Goal: Information Seeking & Learning: Learn about a topic

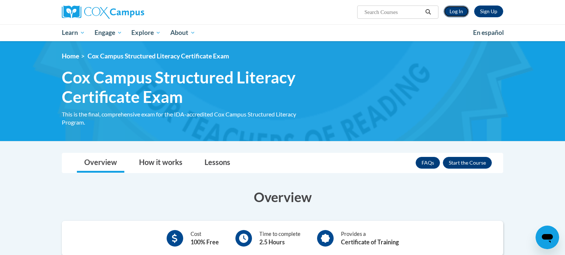
click at [458, 13] on link "Log In" at bounding box center [456, 12] width 25 height 12
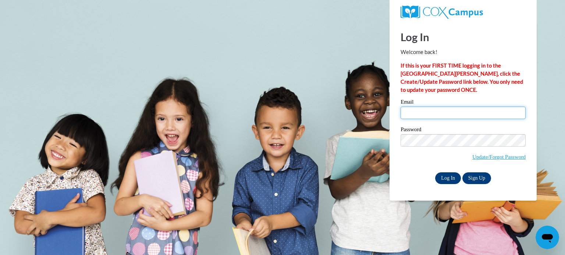
type input "heather.smith@findingmenow.com"
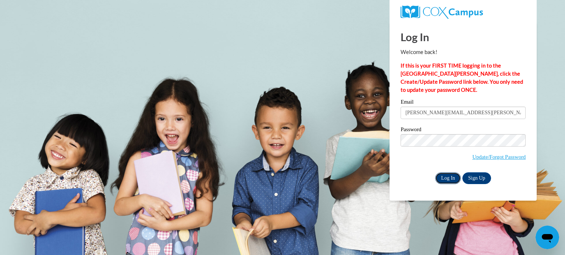
click at [447, 178] on input "Log In" at bounding box center [448, 179] width 26 height 12
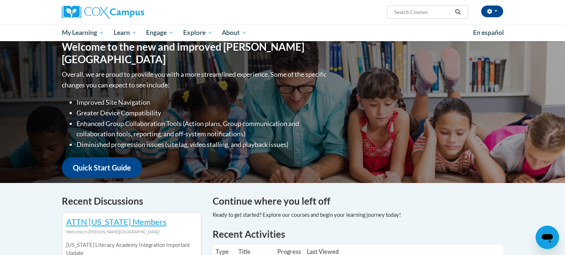
scroll to position [162, 0]
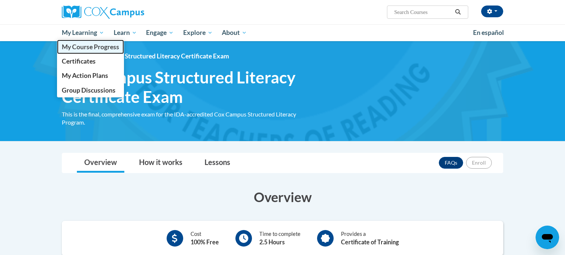
click at [113, 48] on span "My Course Progress" at bounding box center [90, 47] width 57 height 8
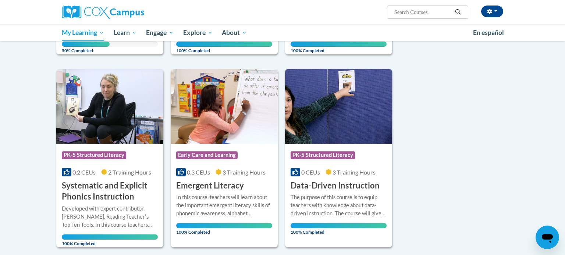
scroll to position [230, 0]
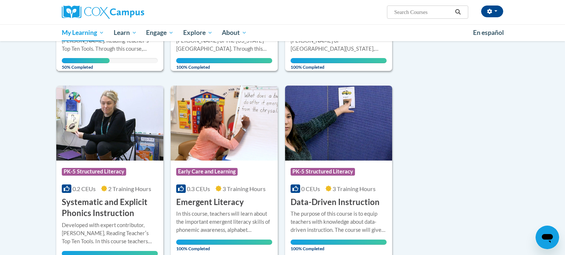
click at [130, 50] on div "Developed with expert contributor, [PERSON_NAME], Reading Teacherʹs Top Ten Too…" at bounding box center [110, 41] width 96 height 24
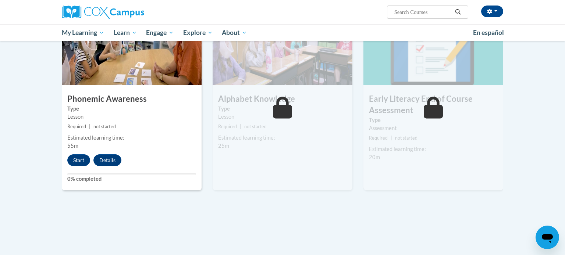
scroll to position [394, 0]
click at [79, 161] on button "Start" at bounding box center [78, 161] width 23 height 12
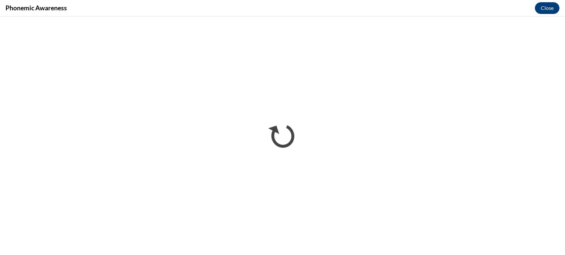
scroll to position [0, 0]
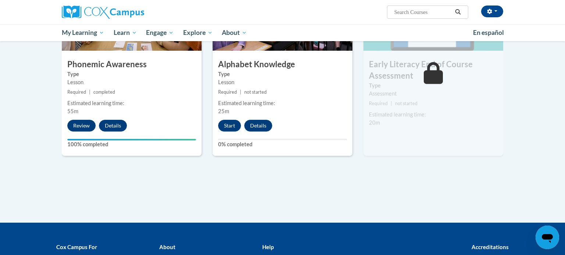
scroll to position [431, 0]
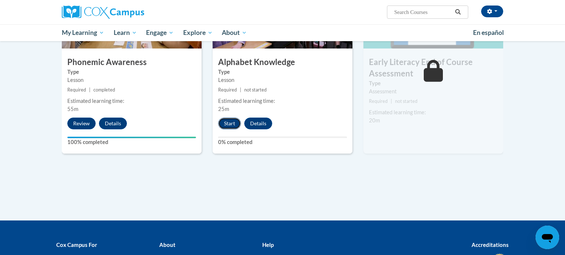
click at [237, 120] on button "Start" at bounding box center [229, 124] width 23 height 12
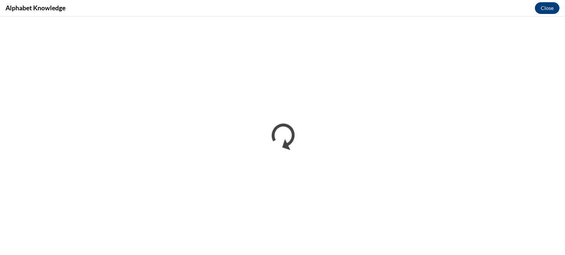
scroll to position [0, 0]
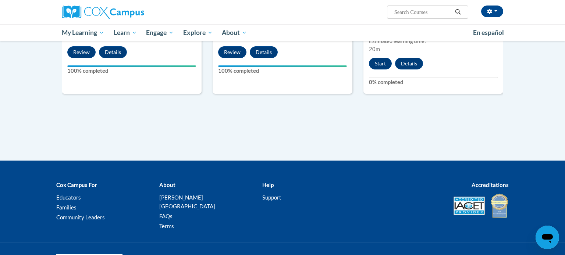
scroll to position [500, 0]
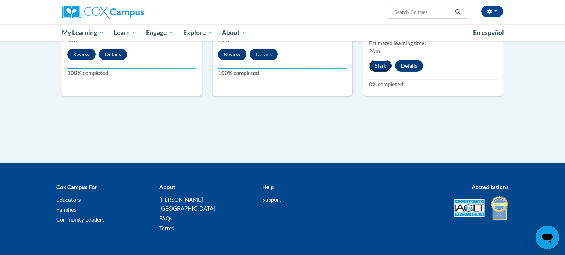
click at [380, 67] on button "Start" at bounding box center [380, 66] width 23 height 12
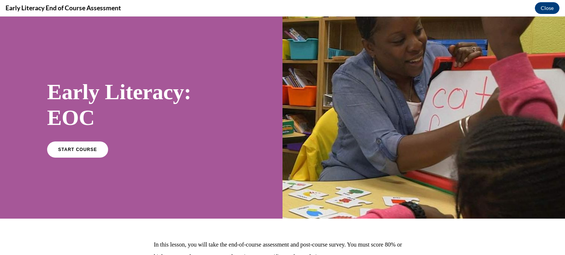
scroll to position [0, 0]
click at [87, 152] on link "START COURSE" at bounding box center [78, 149] width 64 height 17
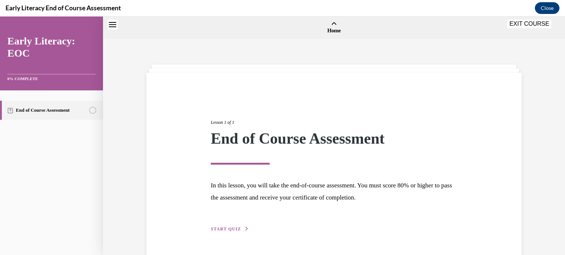
scroll to position [23, 0]
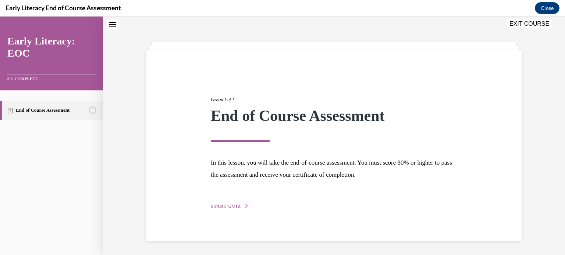
click at [235, 206] on span "START QUIZ" at bounding box center [226, 206] width 30 height 5
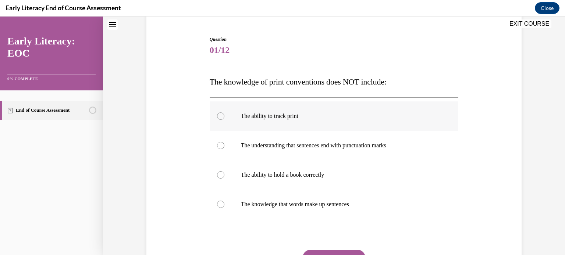
scroll to position [67, 0]
click at [423, 176] on p "The ability to hold a book correctly" at bounding box center [340, 173] width 199 height 7
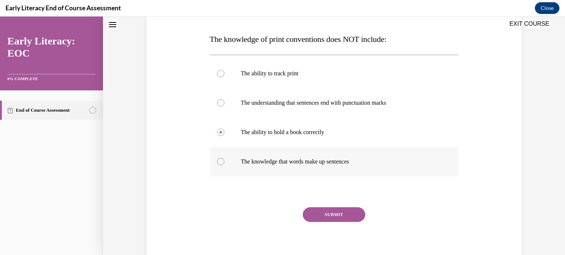
scroll to position [111, 0]
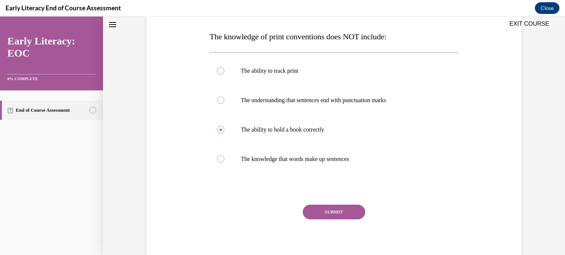
click at [347, 213] on button "SUBMIT" at bounding box center [334, 212] width 63 height 15
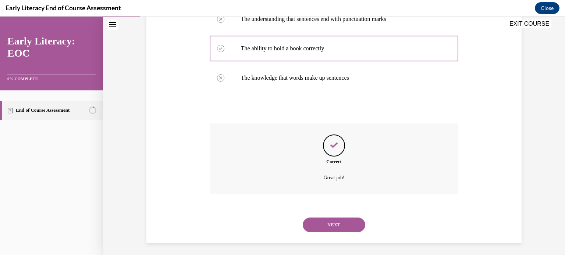
scroll to position [196, 0]
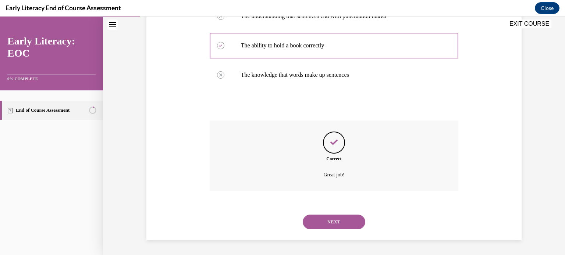
click at [352, 223] on button "NEXT" at bounding box center [334, 222] width 63 height 15
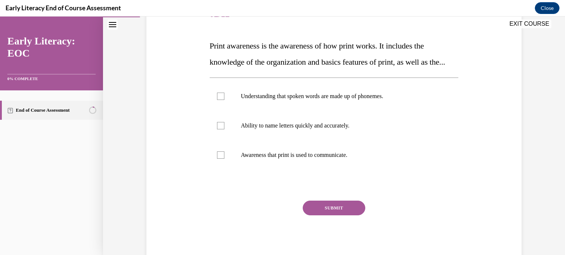
scroll to position [103, 0]
click at [353, 129] on p "Ability to name letters quickly and accurately." at bounding box center [340, 124] width 199 height 7
click at [340, 215] on button "SUBMIT" at bounding box center [334, 207] width 63 height 15
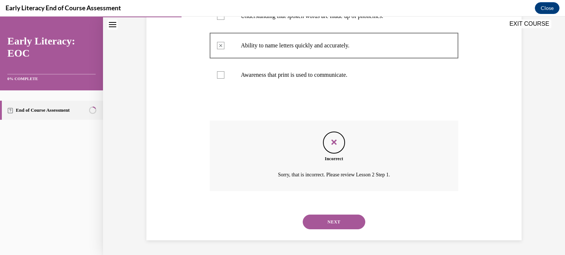
scroll to position [199, 0]
click at [309, 217] on button "NEXT" at bounding box center [334, 222] width 63 height 15
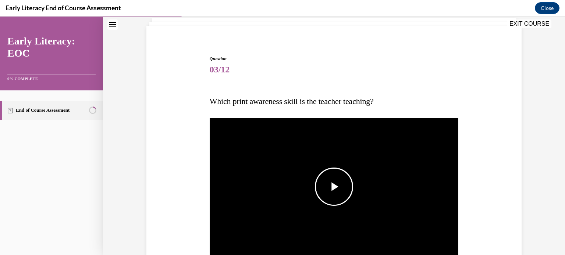
drag, startPoint x: 337, startPoint y: 192, endPoint x: 423, endPoint y: 184, distance: 86.8
click at [334, 187] on span "Video player" at bounding box center [334, 187] width 0 height 0
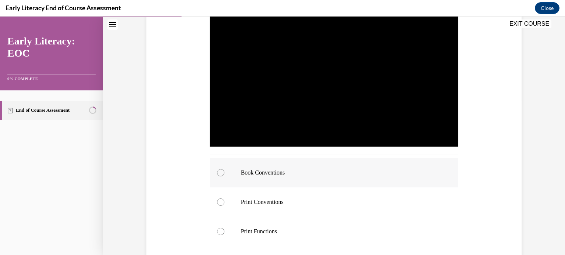
scroll to position [156, 0]
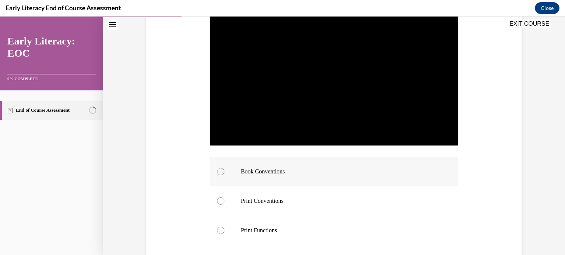
drag, startPoint x: 226, startPoint y: 173, endPoint x: 281, endPoint y: 180, distance: 56.3
click at [227, 173] on div at bounding box center [334, 171] width 249 height 29
click at [488, 173] on div "Question 03/12 Which print awareness skill is the teacher teaching? Video Playe…" at bounding box center [334, 130] width 379 height 413
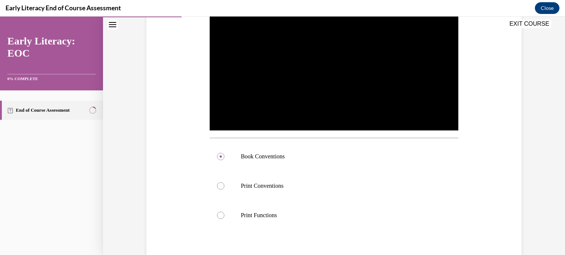
scroll to position [252, 0]
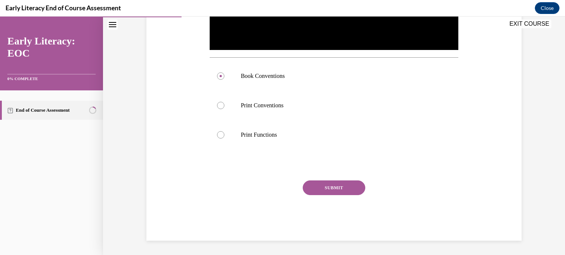
click at [327, 185] on button "SUBMIT" at bounding box center [334, 188] width 63 height 15
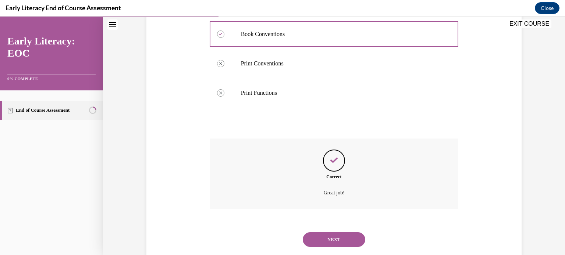
scroll to position [312, 0]
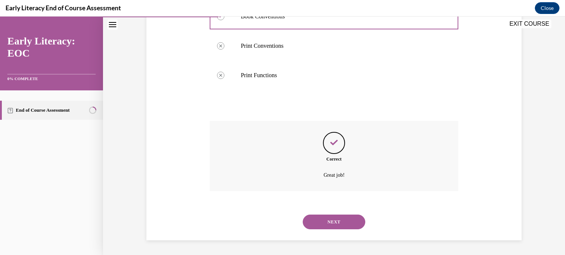
click at [357, 225] on button "NEXT" at bounding box center [334, 222] width 63 height 15
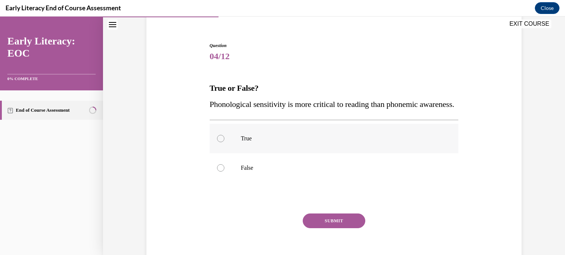
scroll to position [60, 0]
click at [249, 171] on p "False" at bounding box center [340, 167] width 199 height 7
click at [245, 142] on p "True" at bounding box center [340, 138] width 199 height 7
click at [322, 228] on button "SUBMIT" at bounding box center [334, 220] width 63 height 15
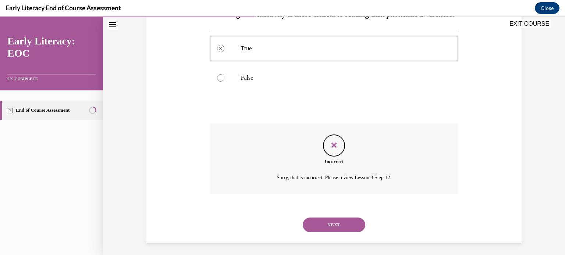
scroll to position [169, 0]
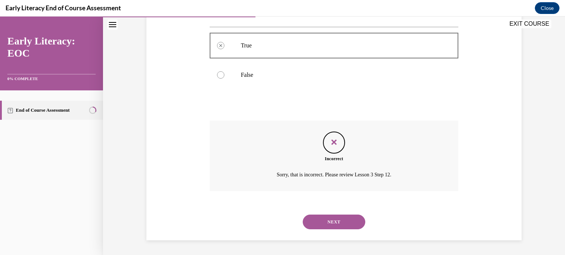
click at [351, 223] on button "NEXT" at bounding box center [334, 222] width 63 height 15
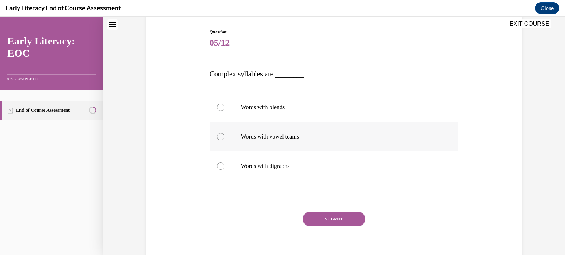
scroll to position [105, 0]
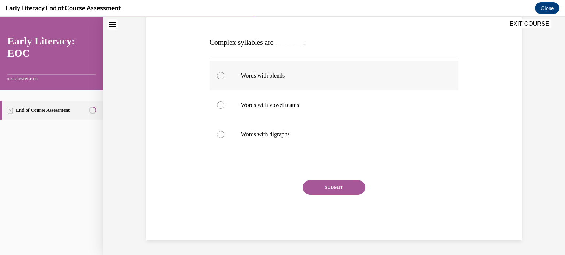
click at [279, 75] on p "Words with blends" at bounding box center [340, 75] width 199 height 7
click at [330, 187] on button "SUBMIT" at bounding box center [334, 187] width 63 height 15
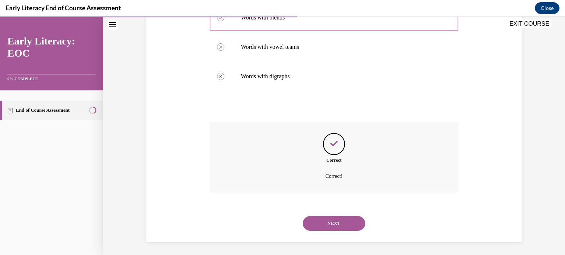
scroll to position [165, 0]
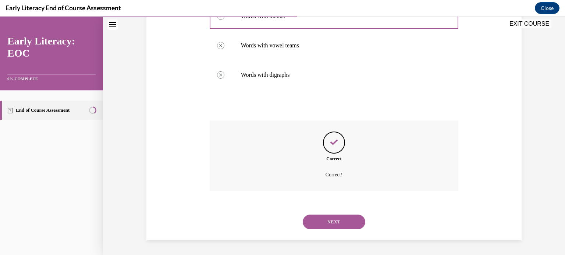
click at [339, 225] on button "NEXT" at bounding box center [334, 222] width 63 height 15
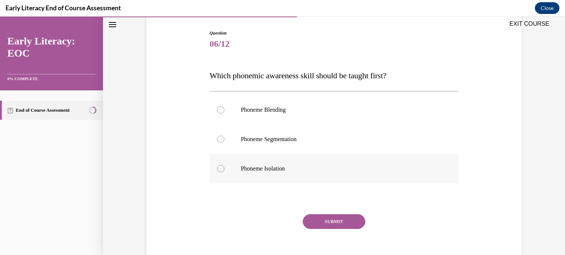
scroll to position [107, 0]
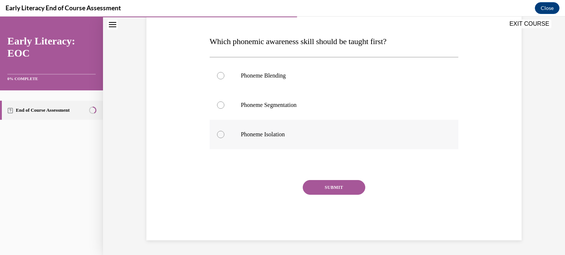
click at [315, 128] on div at bounding box center [334, 134] width 249 height 29
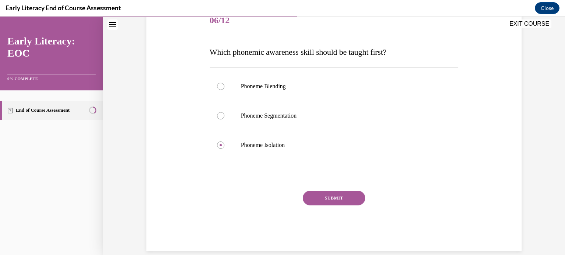
scroll to position [95, 0]
click at [344, 206] on div "SUBMIT" at bounding box center [334, 210] width 249 height 37
click at [350, 199] on button "SUBMIT" at bounding box center [334, 199] width 63 height 15
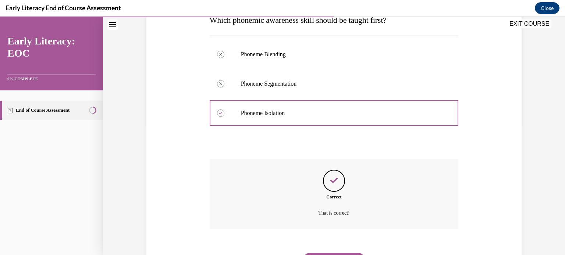
scroll to position [166, 0]
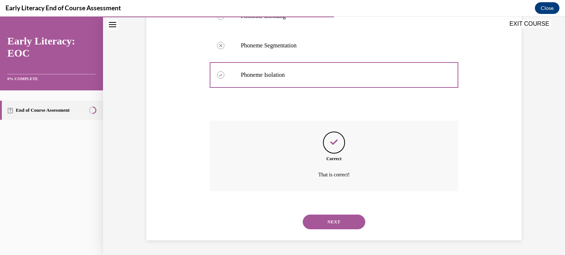
click at [334, 222] on button "NEXT" at bounding box center [334, 222] width 63 height 15
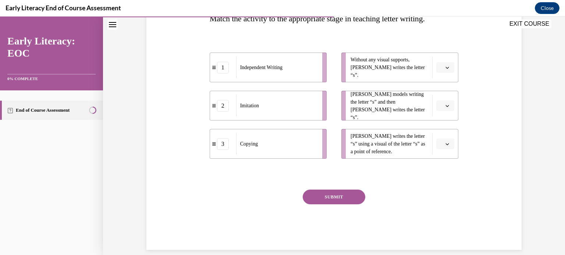
scroll to position [128, 0]
click at [442, 68] on span "Please select an option" at bounding box center [442, 68] width 3 height 7
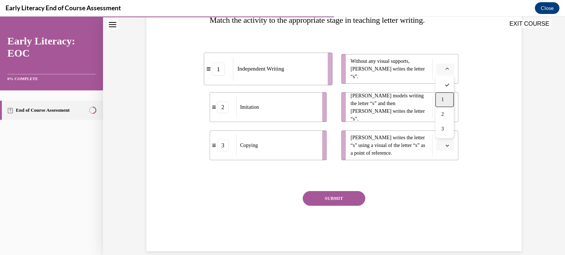
click at [444, 97] on span "1" at bounding box center [443, 100] width 3 height 6
click at [450, 111] on button "button" at bounding box center [445, 107] width 18 height 11
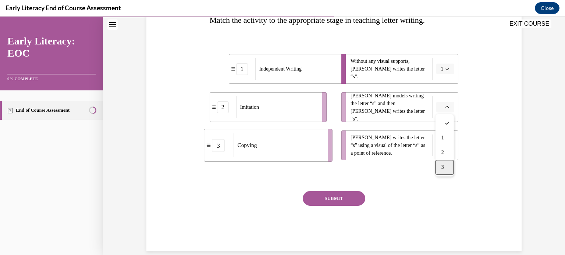
click at [443, 172] on div "3" at bounding box center [445, 167] width 18 height 15
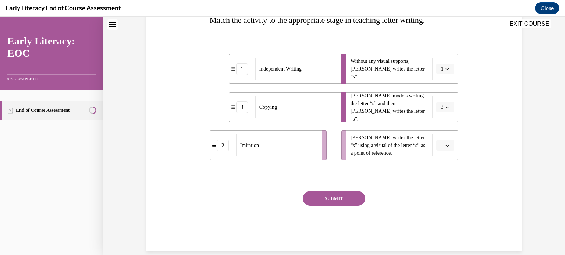
click at [445, 150] on button "button" at bounding box center [445, 145] width 18 height 11
click at [440, 190] on div "2" at bounding box center [445, 191] width 18 height 15
click at [352, 201] on button "SUBMIT" at bounding box center [334, 198] width 63 height 15
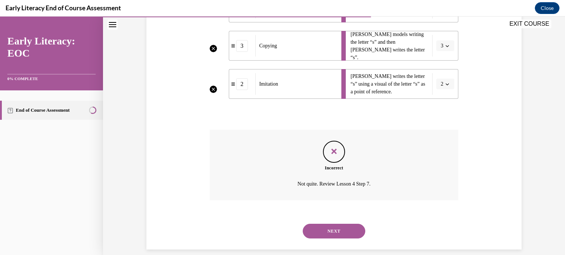
scroll to position [199, 0]
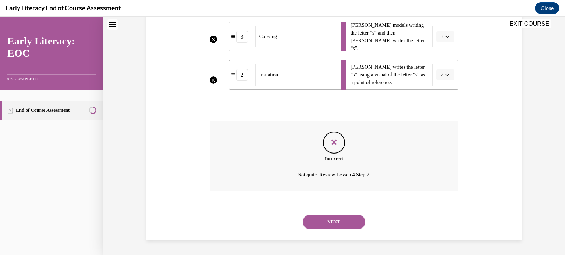
drag, startPoint x: 320, startPoint y: 222, endPoint x: 329, endPoint y: 222, distance: 9.2
click at [320, 222] on button "NEXT" at bounding box center [334, 222] width 63 height 15
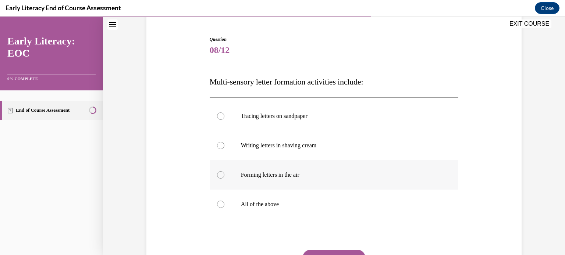
scroll to position [87, 0]
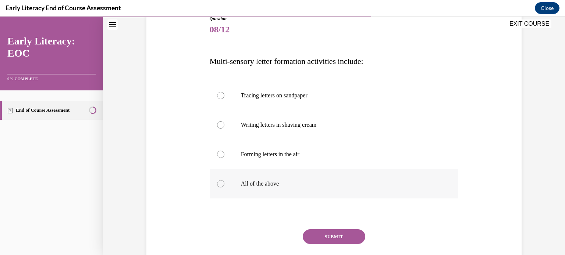
click at [236, 182] on div at bounding box center [334, 183] width 249 height 29
click at [350, 242] on button "SUBMIT" at bounding box center [334, 237] width 63 height 15
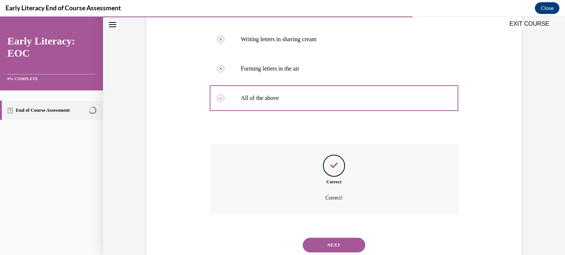
scroll to position [196, 0]
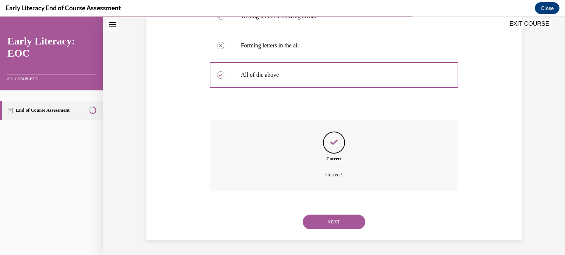
click at [318, 228] on button "NEXT" at bounding box center [334, 222] width 63 height 15
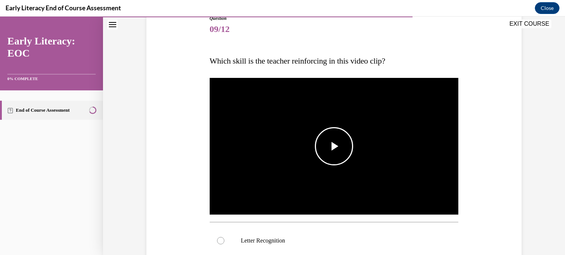
scroll to position [88, 0]
click at [287, 183] on img "Video player" at bounding box center [334, 146] width 249 height 140
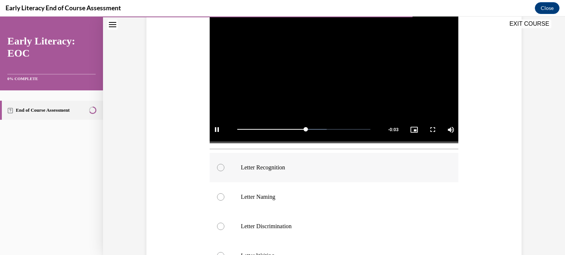
scroll to position [205, 0]
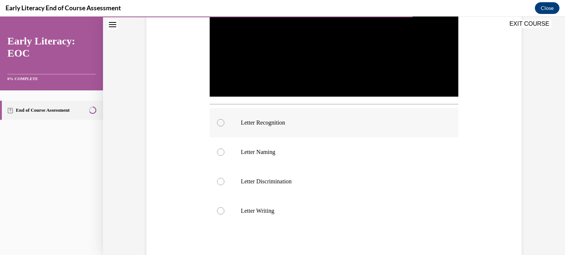
click at [265, 126] on p "Letter Recognition" at bounding box center [340, 122] width 199 height 7
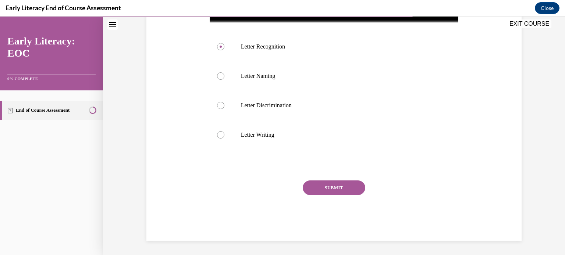
click at [348, 187] on button "SUBMIT" at bounding box center [334, 188] width 63 height 15
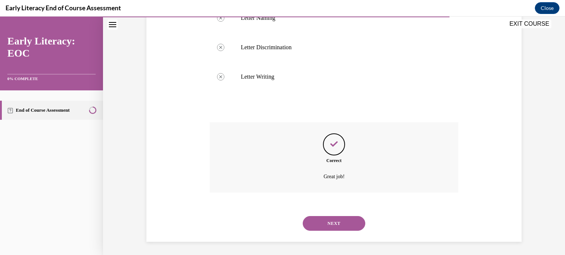
scroll to position [340, 0]
click at [333, 226] on button "NEXT" at bounding box center [334, 223] width 63 height 15
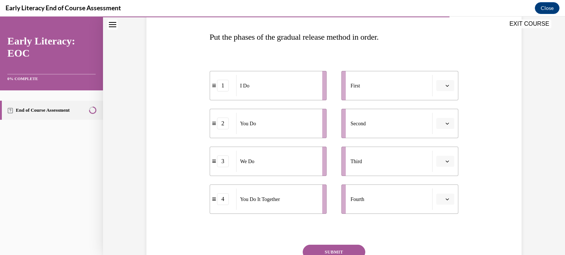
scroll to position [111, 0]
click at [444, 87] on button "button" at bounding box center [445, 85] width 18 height 11
click at [447, 114] on div "1" at bounding box center [445, 116] width 18 height 15
click at [446, 121] on span "button" at bounding box center [447, 123] width 5 height 5
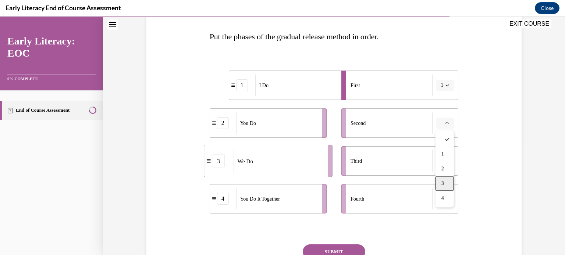
click at [447, 184] on div "3" at bounding box center [445, 183] width 18 height 15
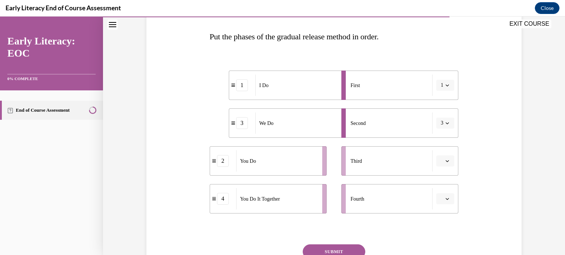
click at [447, 165] on button "button" at bounding box center [445, 161] width 18 height 11
click at [446, 236] on div "4" at bounding box center [445, 236] width 18 height 15
click at [451, 197] on button "button" at bounding box center [445, 199] width 18 height 11
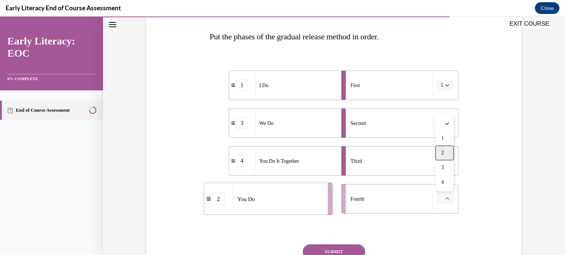
click at [449, 150] on div "2" at bounding box center [445, 153] width 18 height 15
click at [358, 248] on button "SUBMIT" at bounding box center [334, 252] width 63 height 15
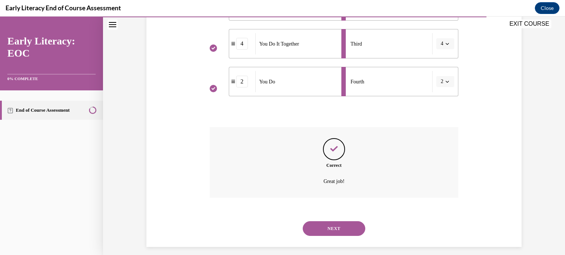
scroll to position [235, 0]
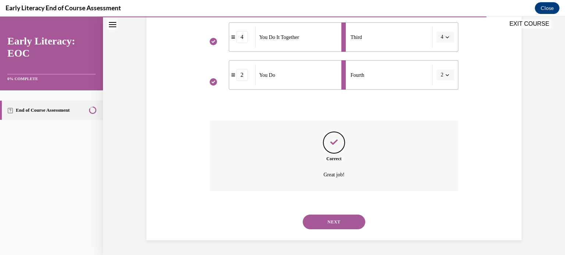
drag, startPoint x: 357, startPoint y: 219, endPoint x: 364, endPoint y: 216, distance: 8.1
click at [357, 219] on button "NEXT" at bounding box center [334, 222] width 63 height 15
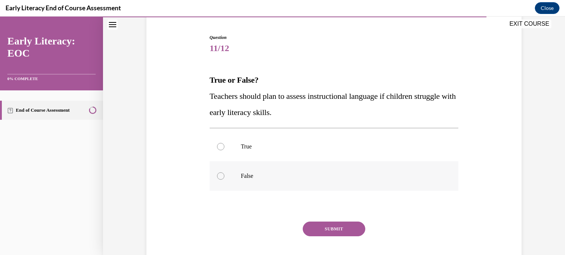
scroll to position [68, 0]
click at [409, 152] on div at bounding box center [334, 146] width 249 height 29
click at [335, 224] on button "SUBMIT" at bounding box center [334, 228] width 63 height 15
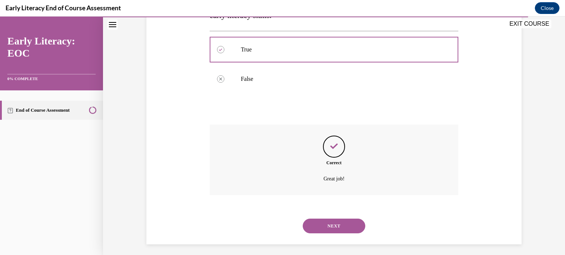
scroll to position [169, 0]
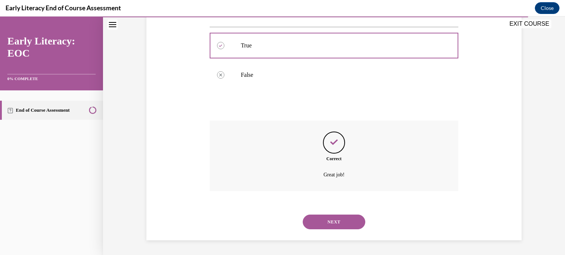
click at [362, 221] on button "NEXT" at bounding box center [334, 222] width 63 height 15
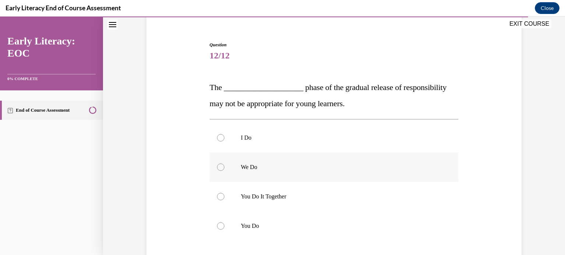
scroll to position [69, 0]
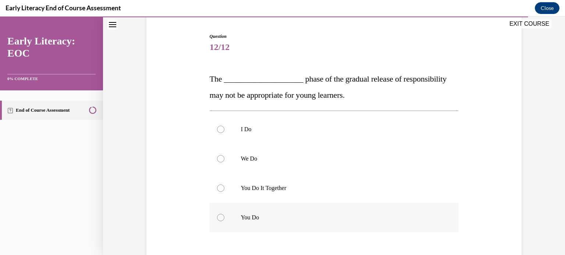
click at [383, 209] on div at bounding box center [334, 217] width 249 height 29
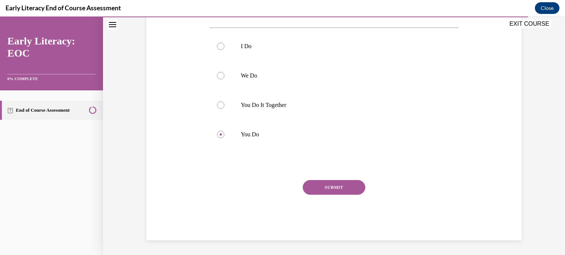
click at [346, 187] on button "SUBMIT" at bounding box center [334, 187] width 63 height 15
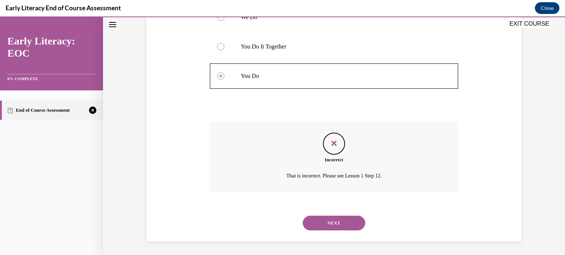
scroll to position [212, 0]
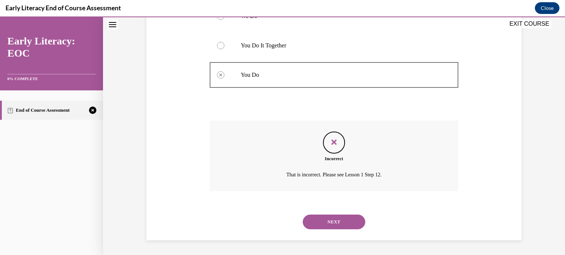
click at [336, 221] on button "NEXT" at bounding box center [334, 222] width 63 height 15
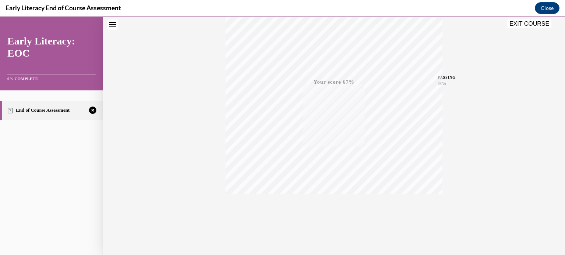
scroll to position [138, 0]
click at [332, 210] on icon "button" at bounding box center [334, 210] width 26 height 8
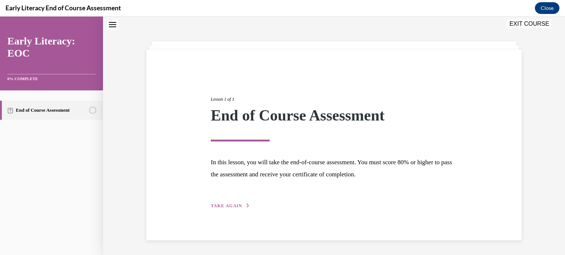
scroll to position [23, 0]
